Goal: Information Seeking & Learning: Check status

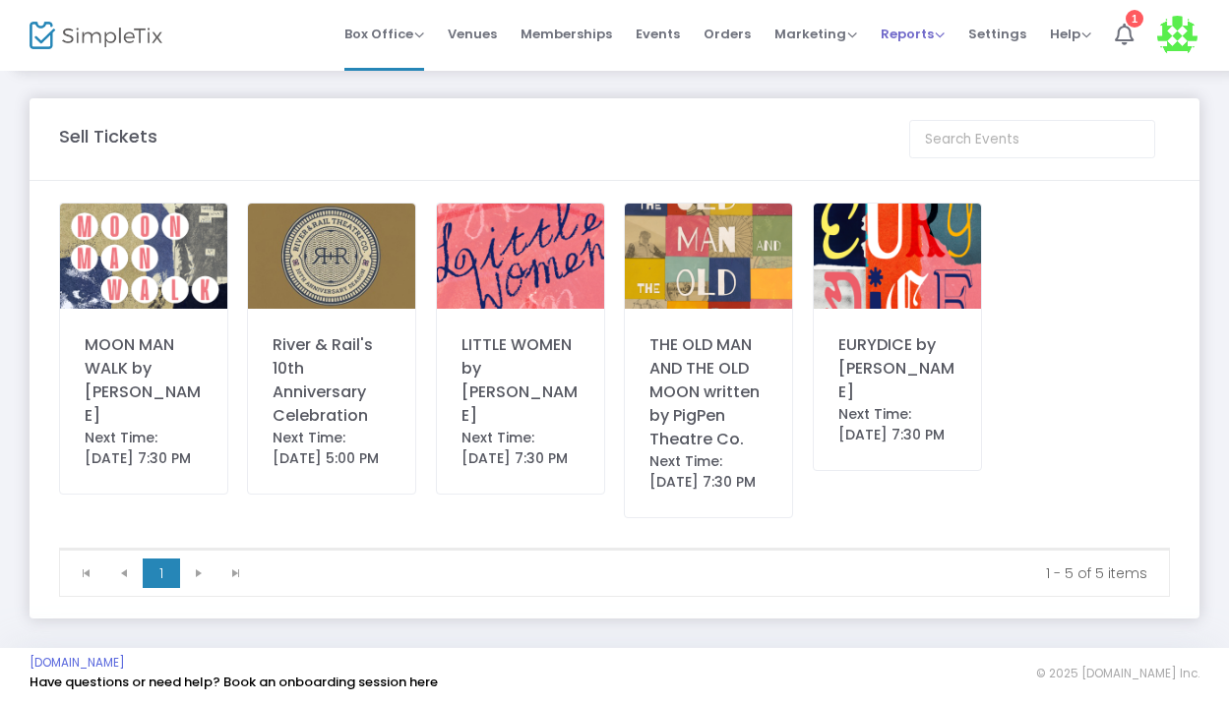
click at [914, 25] on span "Reports" at bounding box center [912, 34] width 64 height 19
click at [922, 101] on li "Sales Reports" at bounding box center [944, 105] width 128 height 38
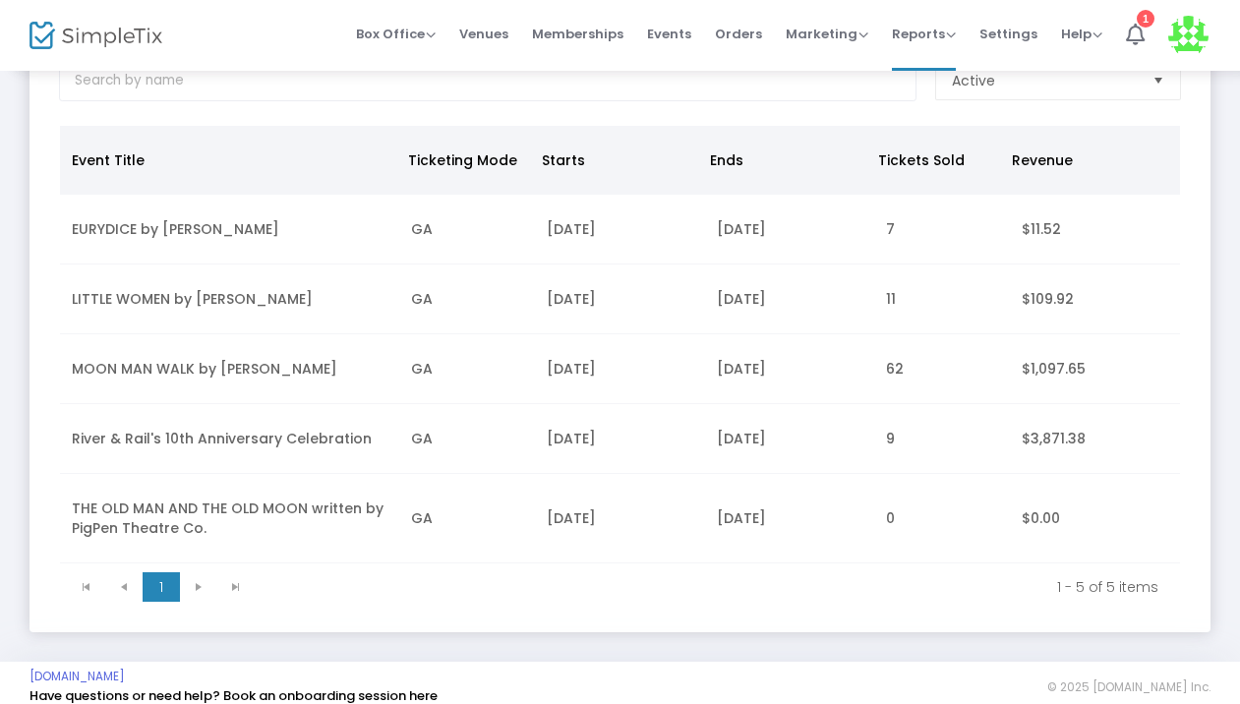
scroll to position [144, 0]
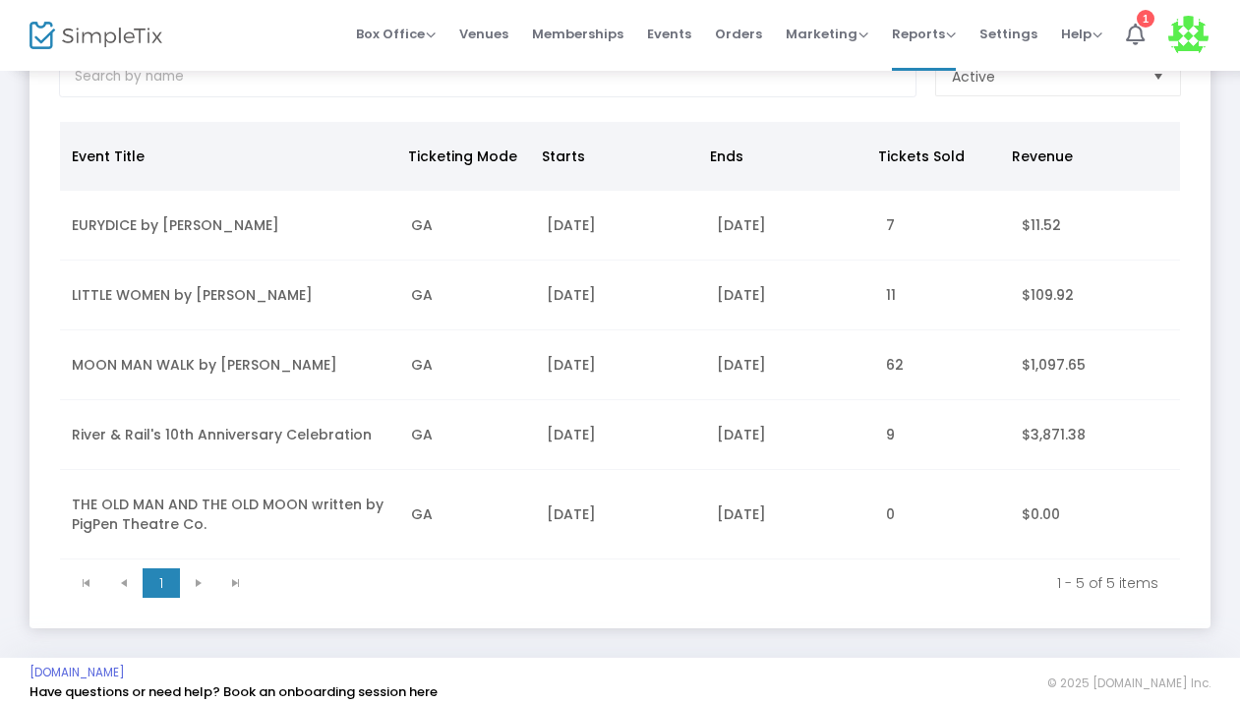
click at [634, 450] on td "[DATE]" at bounding box center [620, 435] width 170 height 70
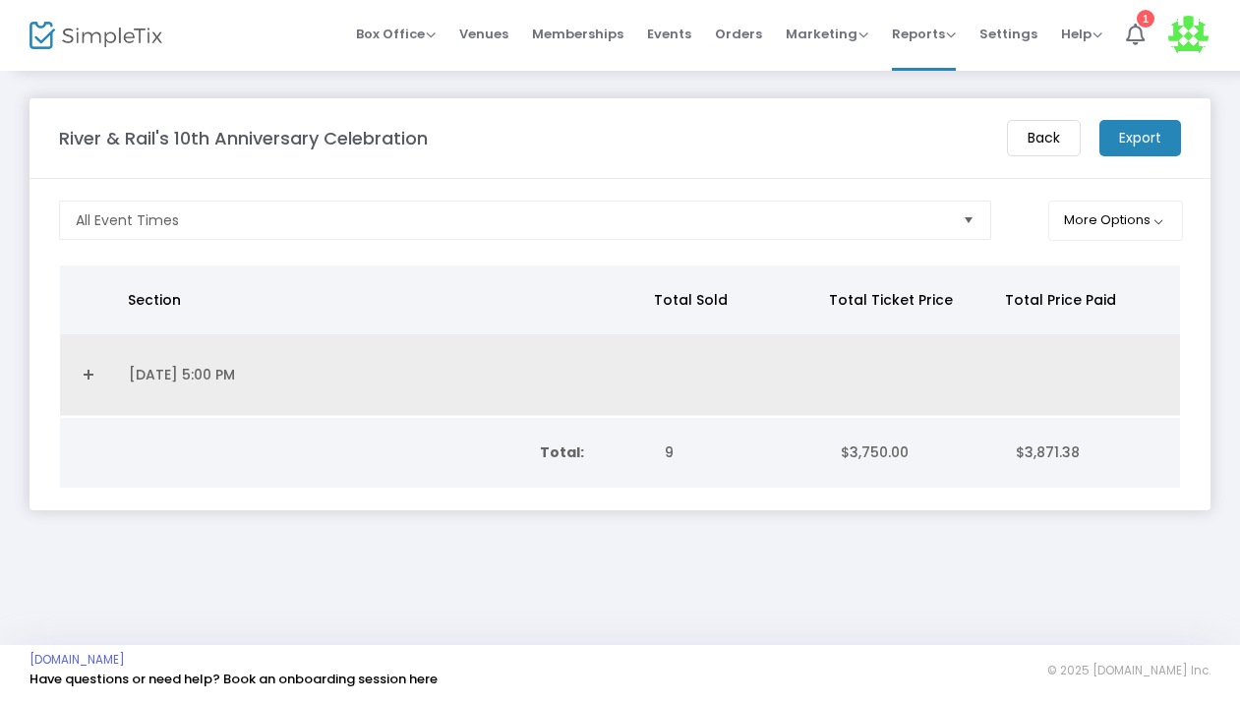
click at [91, 382] on link "Expand Details" at bounding box center [88, 374] width 33 height 31
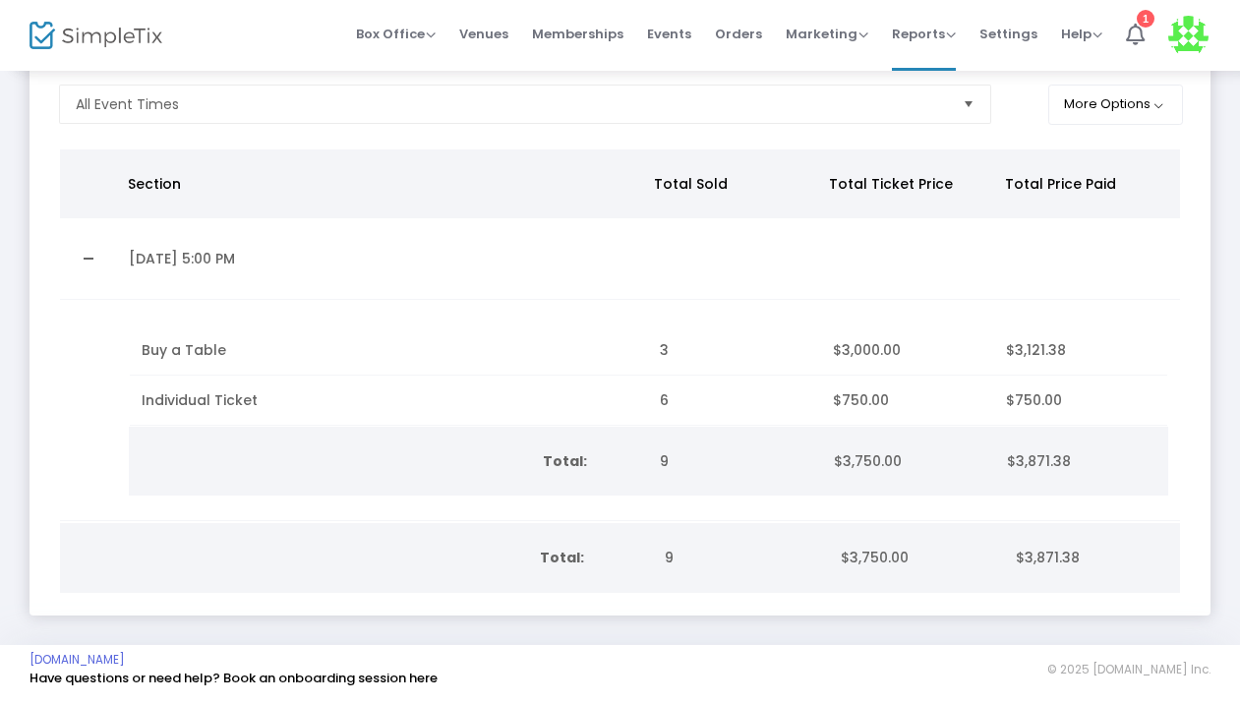
scroll to position [122, 0]
drag, startPoint x: 647, startPoint y: 393, endPoint x: 698, endPoint y: 393, distance: 51.2
click at [698, 393] on td "6" at bounding box center [734, 401] width 173 height 50
click at [635, 128] on m-panel-content "All Event Times More Options Section Total Sold Total Ticket Price Total Price …" at bounding box center [620, 339] width 1181 height 553
click at [602, 45] on span "Memberships" at bounding box center [577, 34] width 91 height 50
